Goal: Information Seeking & Learning: Check status

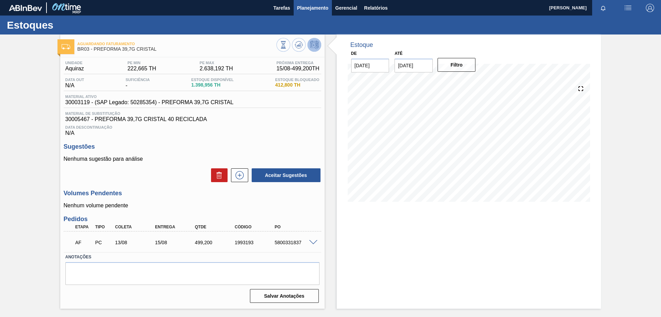
click at [307, 3] on button "Planejamento" at bounding box center [313, 7] width 38 height 15
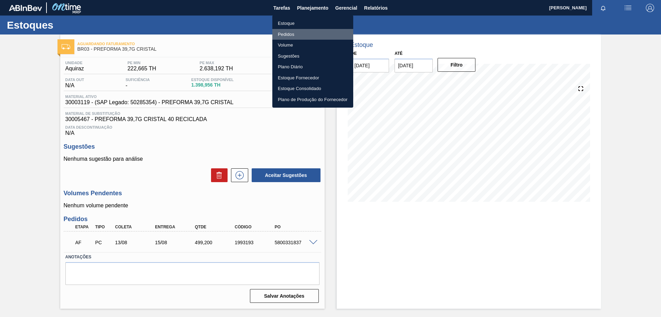
click at [285, 33] on li "Pedidos" at bounding box center [312, 34] width 81 height 11
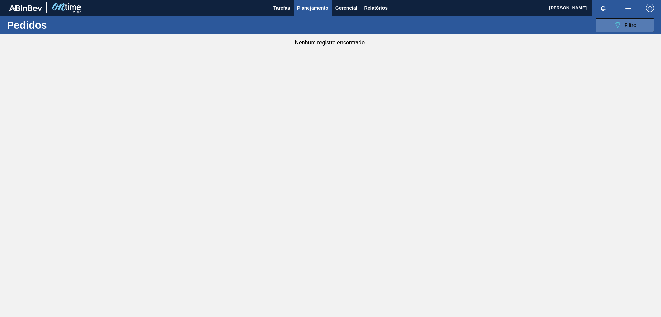
click at [640, 31] on button "089F7B8B-B2A5-4AFE-B5C0-19BA573D28AC Filtro" at bounding box center [625, 25] width 59 height 14
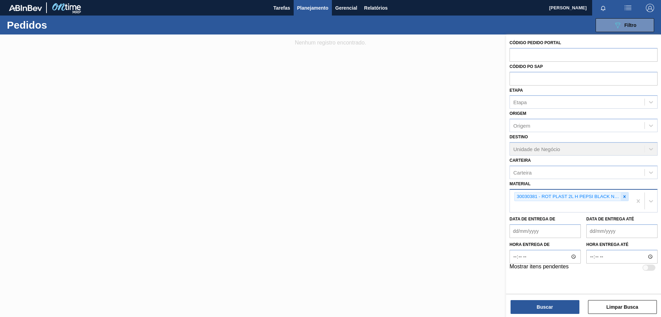
click at [625, 197] on icon at bounding box center [624, 196] width 5 height 5
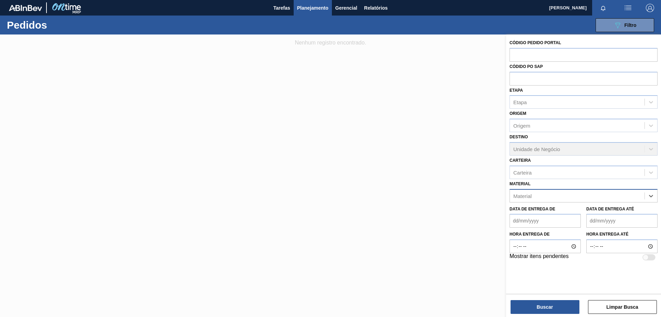
paste input "30030381"
type input "30030381"
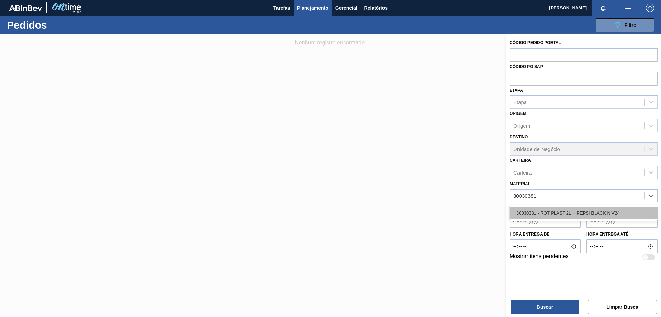
click at [567, 210] on div "30030381 - ROT PLAST 2L H PEPSI BLACK NIV24" at bounding box center [584, 212] width 148 height 13
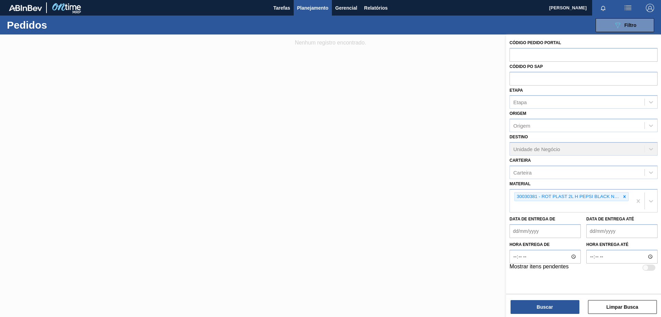
click at [535, 314] on div "Código Pedido Portal Códido PO SAP Etapa Etapa Origem Origem Destino Unidade de…" at bounding box center [583, 175] width 155 height 283
click at [537, 308] on button "Buscar" at bounding box center [545, 307] width 69 height 14
